Goal: Navigation & Orientation: Find specific page/section

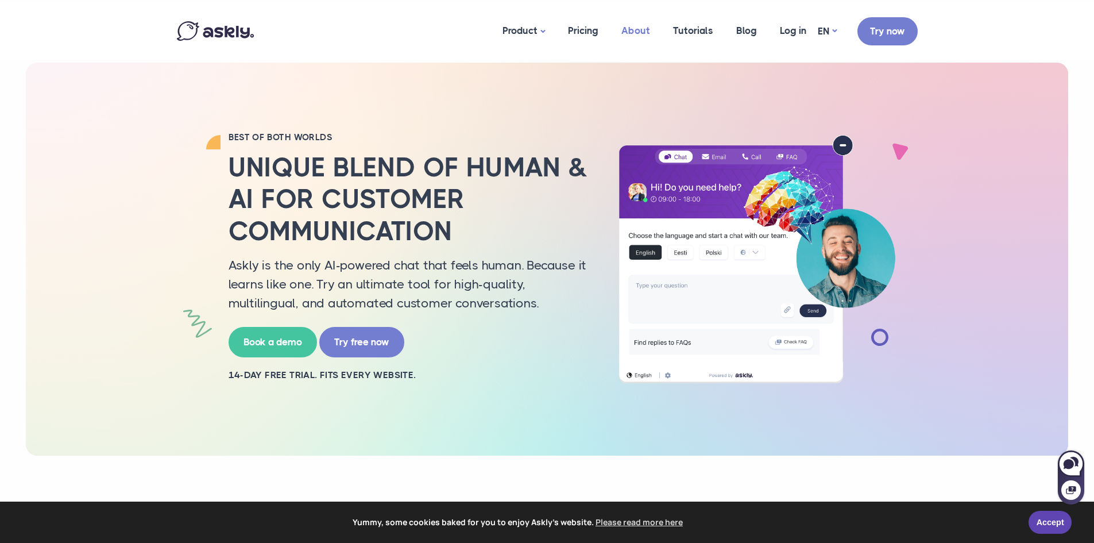
click at [633, 32] on link "About" at bounding box center [636, 31] width 52 height 56
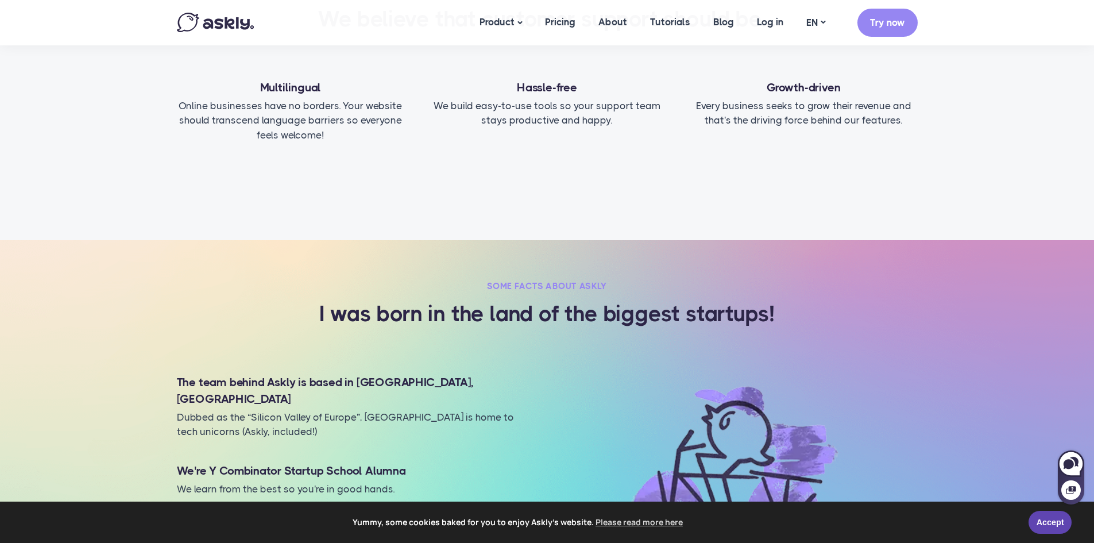
scroll to position [556, 0]
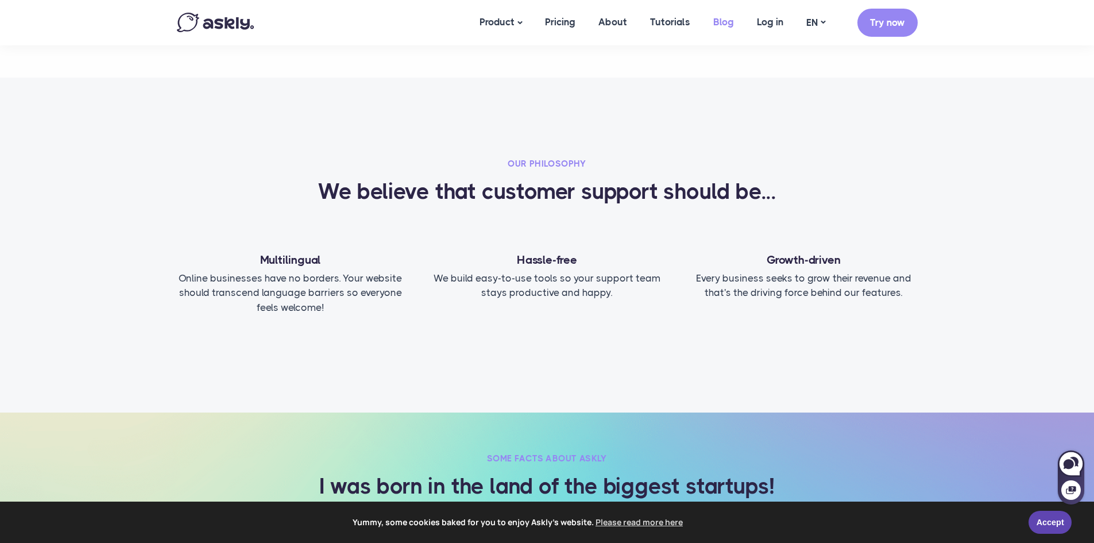
drag, startPoint x: 721, startPoint y: 22, endPoint x: 716, endPoint y: 32, distance: 11.3
click at [721, 22] on link "Blog" at bounding box center [724, 22] width 44 height 44
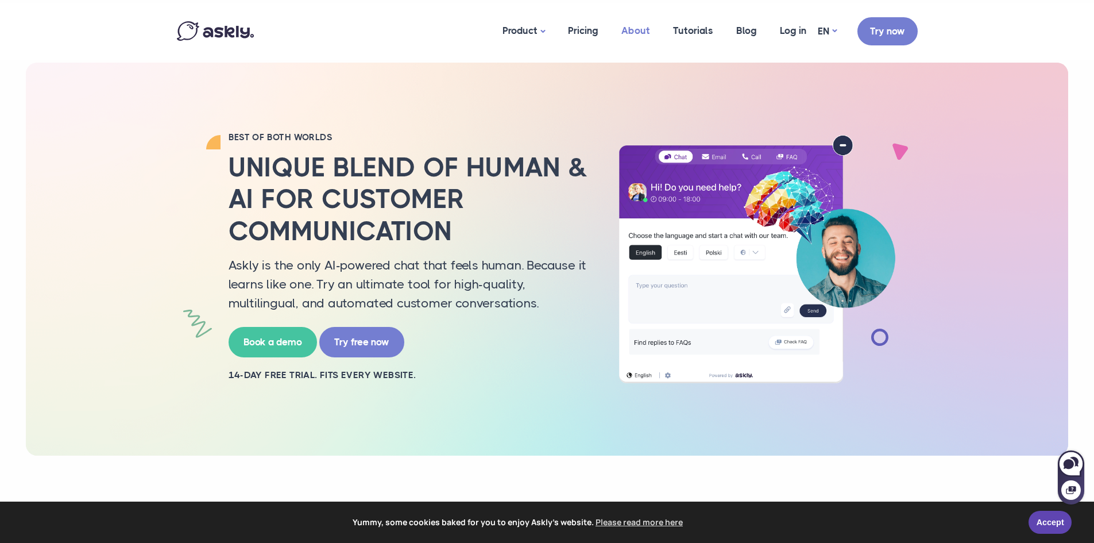
click at [635, 30] on link "About" at bounding box center [636, 31] width 52 height 56
